Goal: Transaction & Acquisition: Purchase product/service

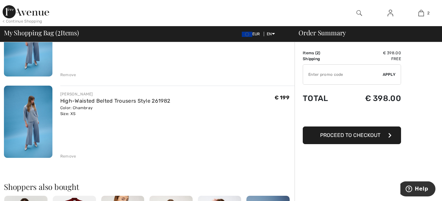
scroll to position [100, 0]
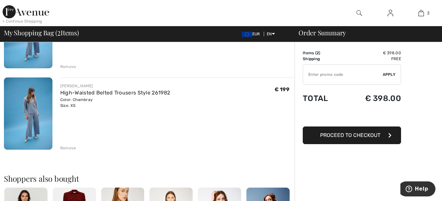
click at [73, 149] on div "Remove" at bounding box center [68, 148] width 16 height 6
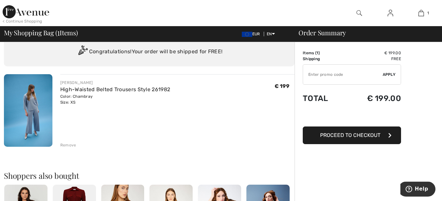
scroll to position [0, 0]
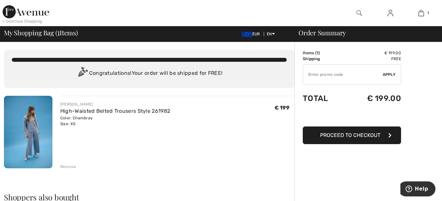
click at [363, 136] on span "Proceed to Checkout" at bounding box center [350, 135] width 60 height 6
click at [359, 135] on span "Proceed to Checkout" at bounding box center [350, 135] width 60 height 6
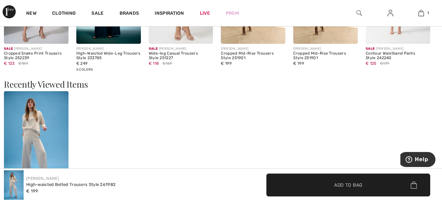
scroll to position [794, 0]
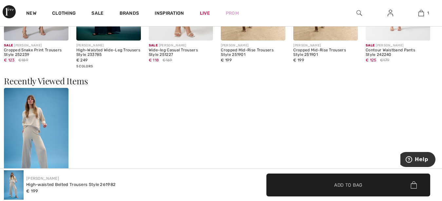
click at [32, 141] on img at bounding box center [36, 136] width 65 height 97
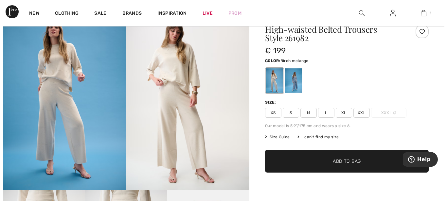
scroll to position [67, 0]
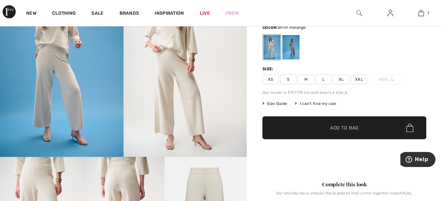
click at [195, 107] on img at bounding box center [184, 64] width 123 height 185
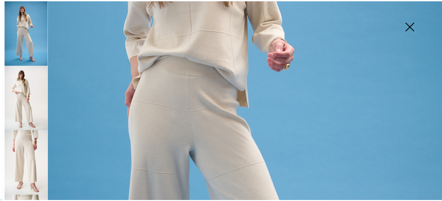
scroll to position [149, 0]
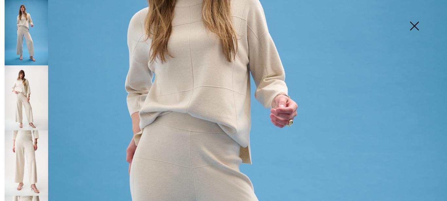
click at [413, 24] on img at bounding box center [414, 27] width 33 height 34
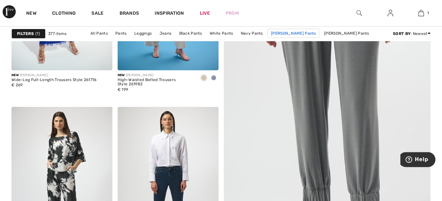
scroll to position [267, 0]
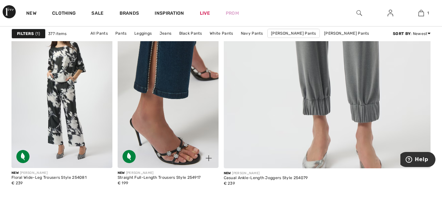
click at [173, 87] on img at bounding box center [168, 92] width 101 height 151
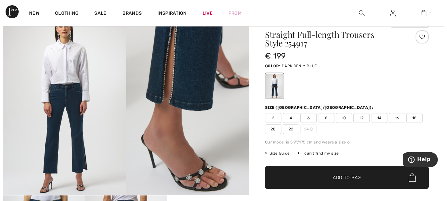
scroll to position [33, 0]
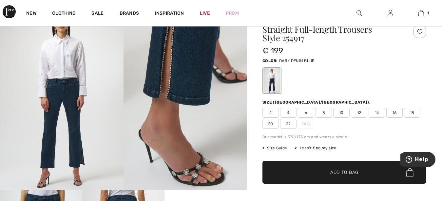
click at [61, 92] on img at bounding box center [61, 98] width 123 height 185
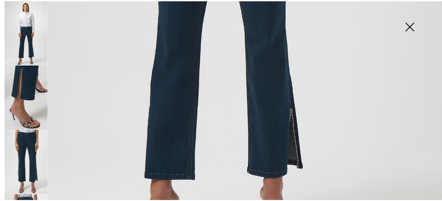
scroll to position [460, 0]
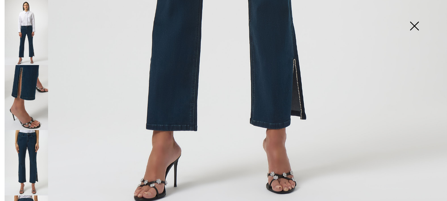
click at [414, 25] on img at bounding box center [414, 27] width 33 height 34
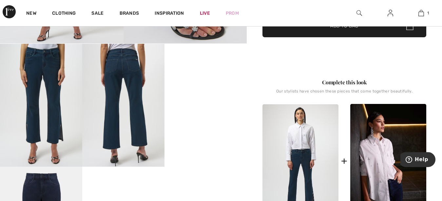
scroll to position [200, 0]
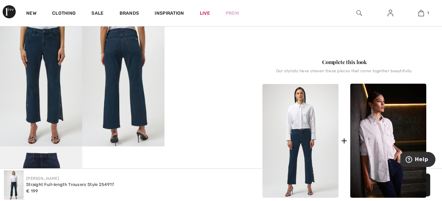
click at [299, 142] on img at bounding box center [300, 141] width 76 height 114
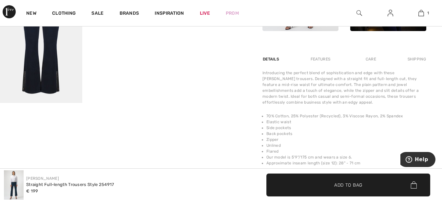
scroll to position [301, 0]
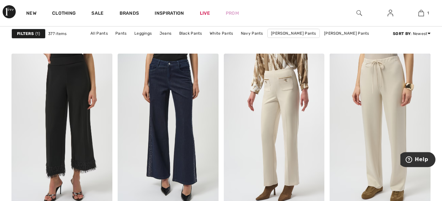
scroll to position [1069, 0]
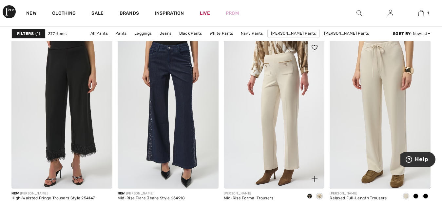
click at [289, 79] on img at bounding box center [274, 113] width 101 height 151
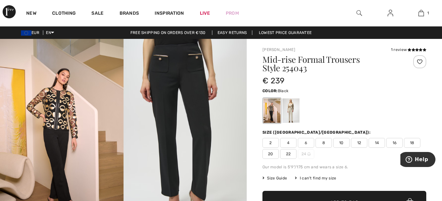
click at [195, 75] on img at bounding box center [184, 131] width 123 height 185
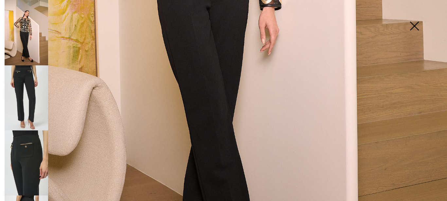
scroll to position [312, 0]
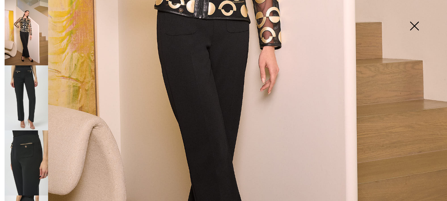
click at [32, 70] on img at bounding box center [27, 97] width 44 height 65
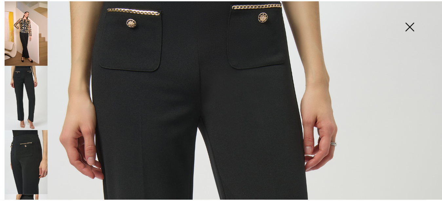
scroll to position [0, 0]
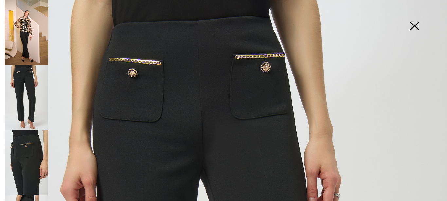
click at [416, 24] on img at bounding box center [414, 27] width 33 height 34
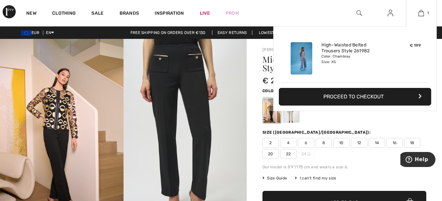
click at [292, 118] on div "Added to Bag Joseph Ribkoff High-waisted Belted Trousers Style 261982 € 199 Col…" at bounding box center [354, 84] width 163 height 116
click at [290, 118] on div "Added to Bag Joseph Ribkoff High-waisted Belted Trousers Style 261982 € 199 Col…" at bounding box center [354, 84] width 163 height 116
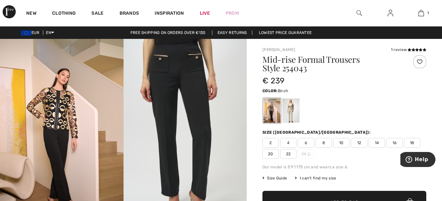
click at [291, 112] on div at bounding box center [290, 111] width 17 height 25
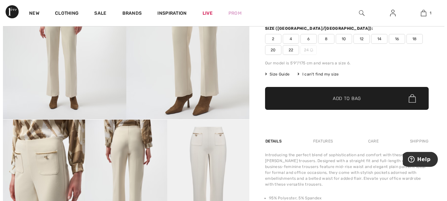
scroll to position [134, 0]
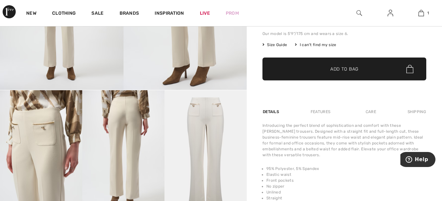
click at [129, 135] on img at bounding box center [123, 151] width 82 height 123
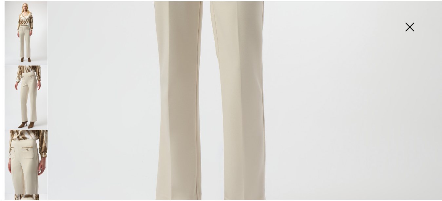
scroll to position [460, 0]
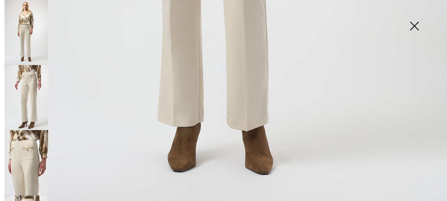
click at [414, 25] on img at bounding box center [414, 27] width 33 height 34
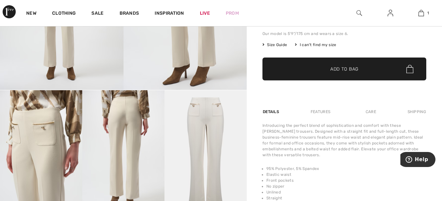
scroll to position [452, 0]
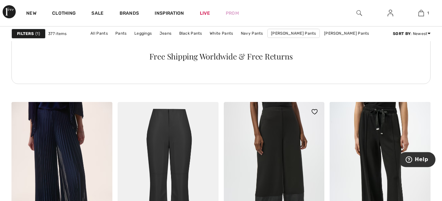
scroll to position [802, 0]
